Goal: Navigation & Orientation: Find specific page/section

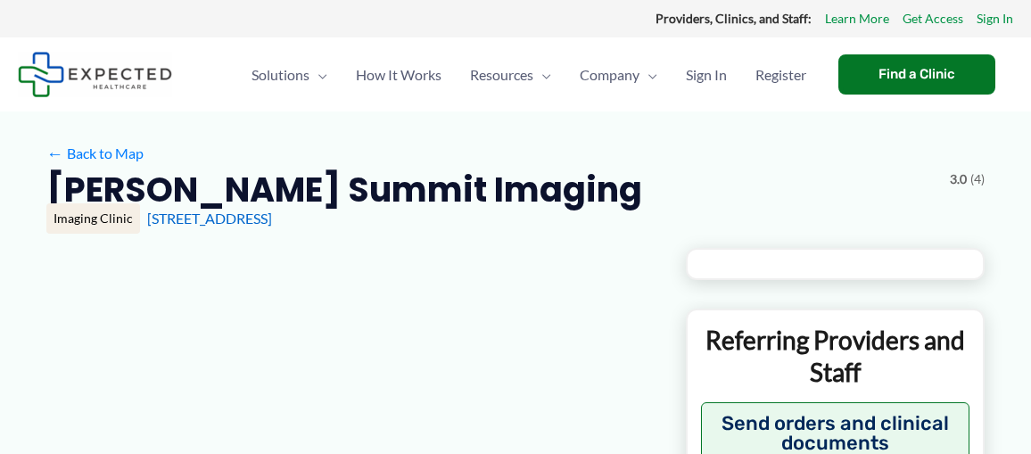
type input "**********"
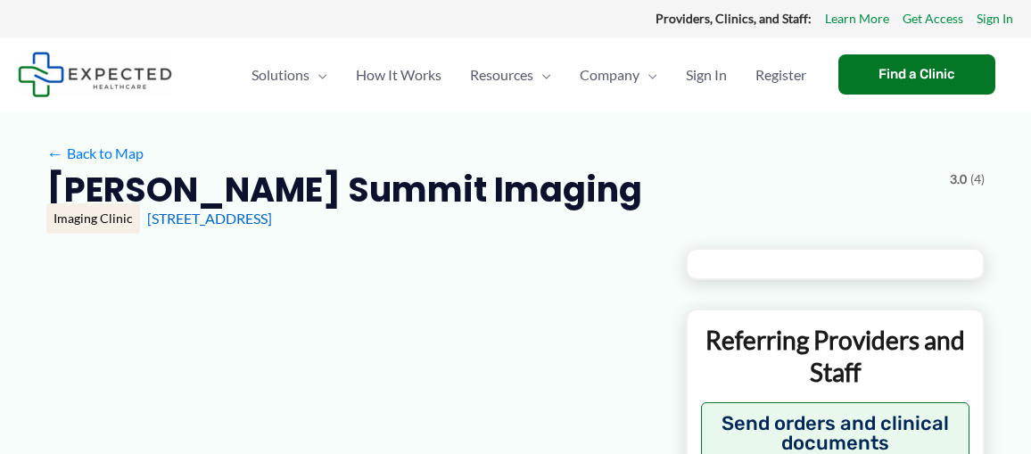
type input "**********"
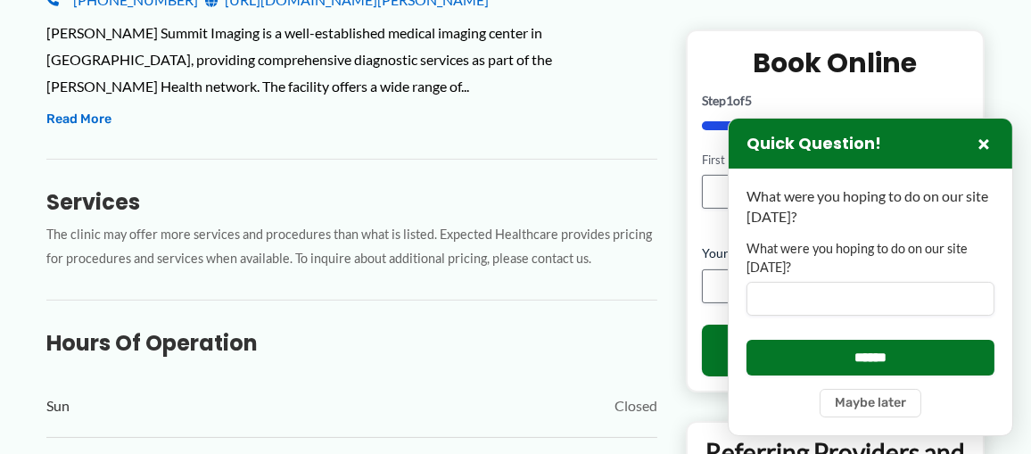
scroll to position [713, 0]
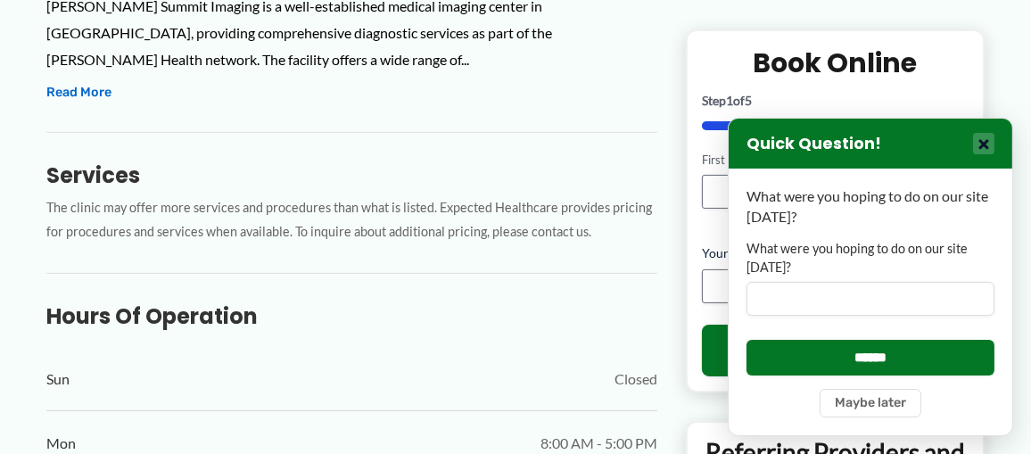
click at [985, 146] on button "×" at bounding box center [983, 143] width 21 height 21
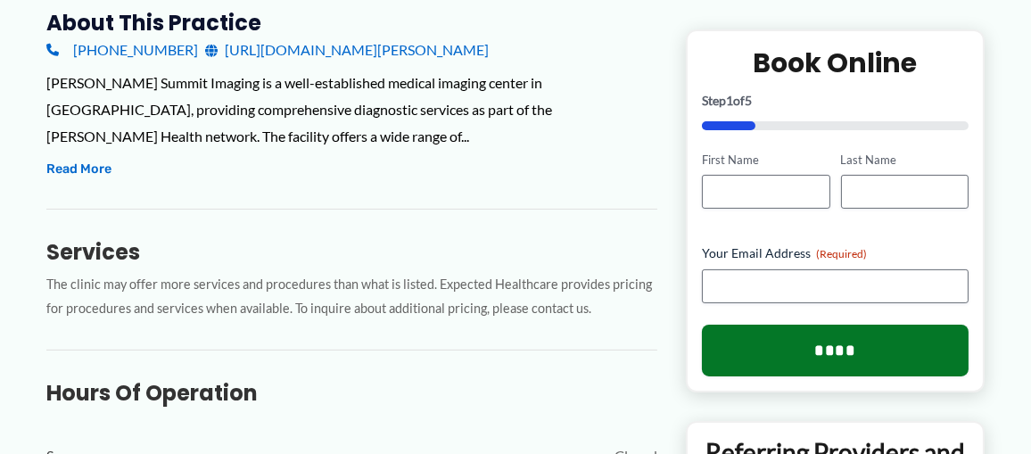
scroll to position [543, 0]
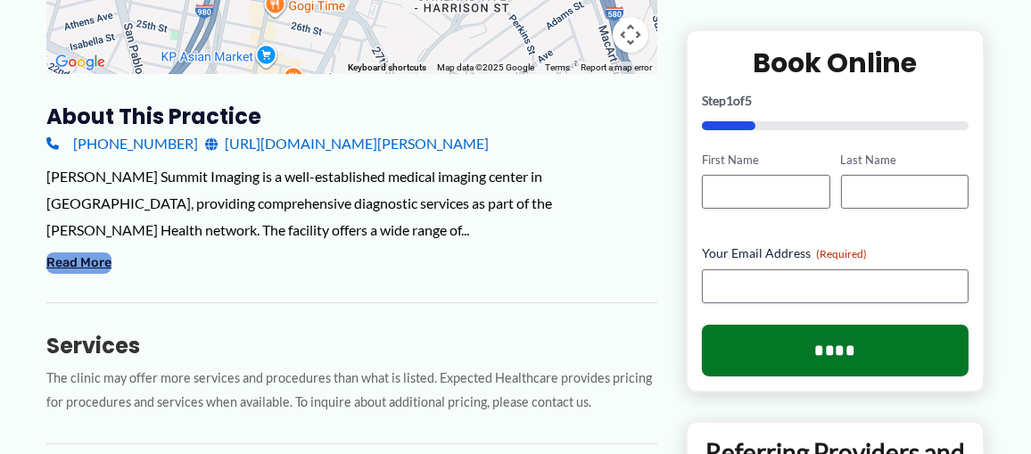
click at [78, 261] on button "Read More" at bounding box center [78, 262] width 65 height 21
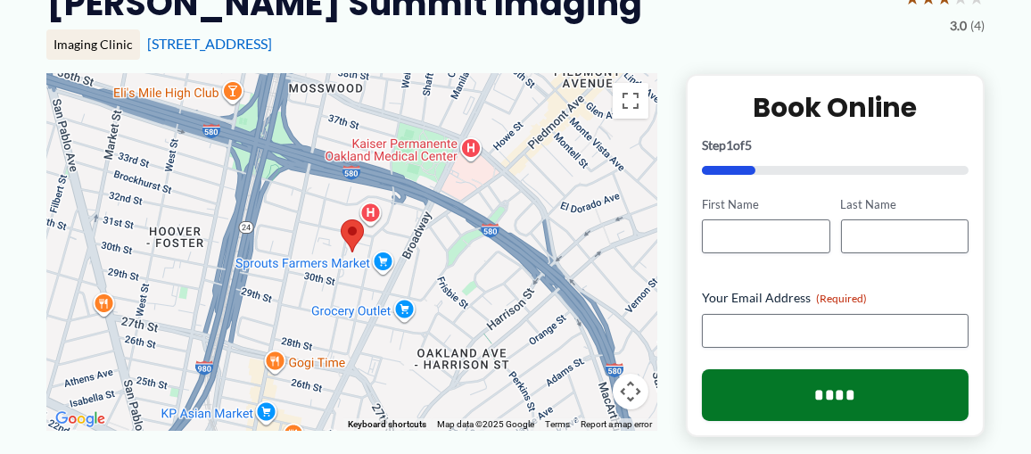
scroll to position [0, 0]
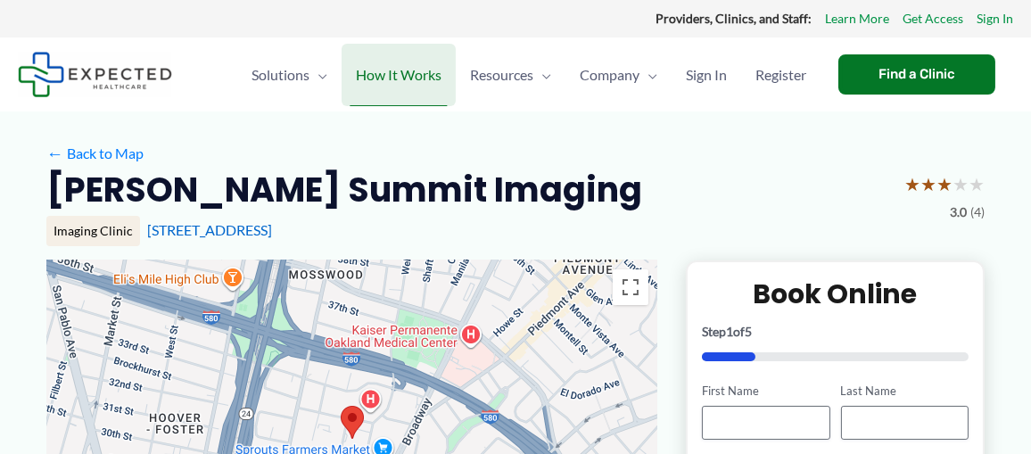
click at [420, 77] on span "How It Works" at bounding box center [399, 75] width 86 height 62
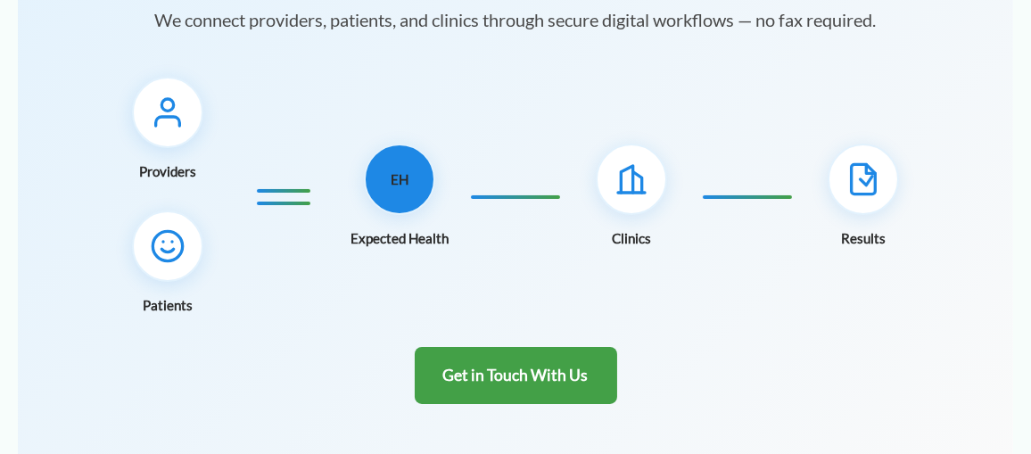
scroll to position [357, 0]
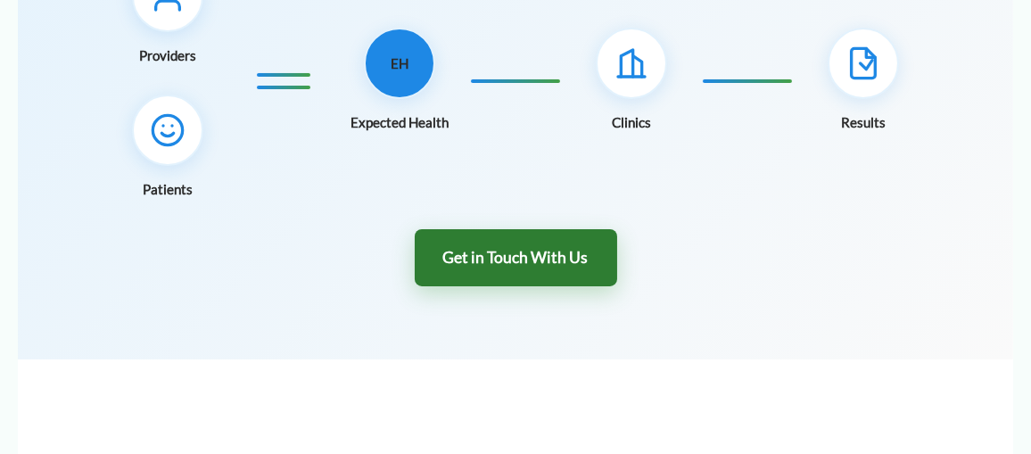
click at [494, 247] on link "Get in Touch With Us" at bounding box center [516, 258] width 202 height 58
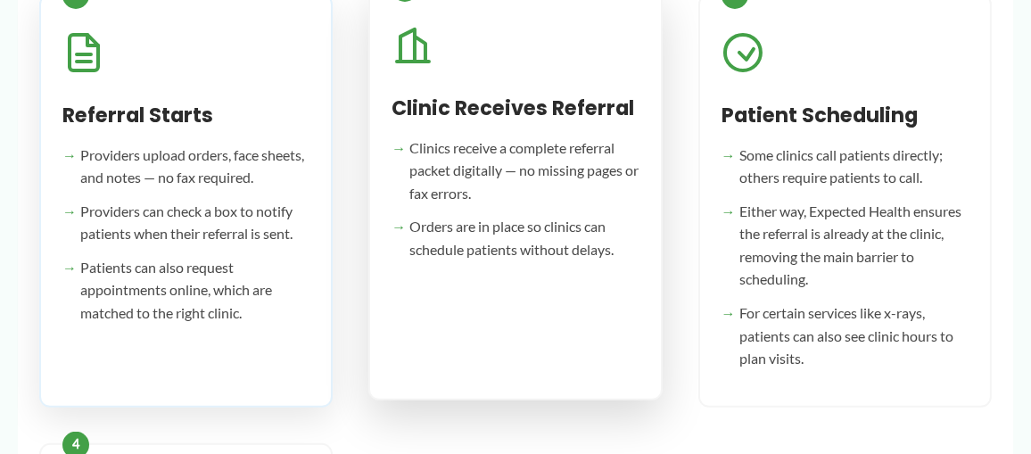
scroll to position [984, 0]
